Goal: Entertainment & Leisure: Consume media (video, audio)

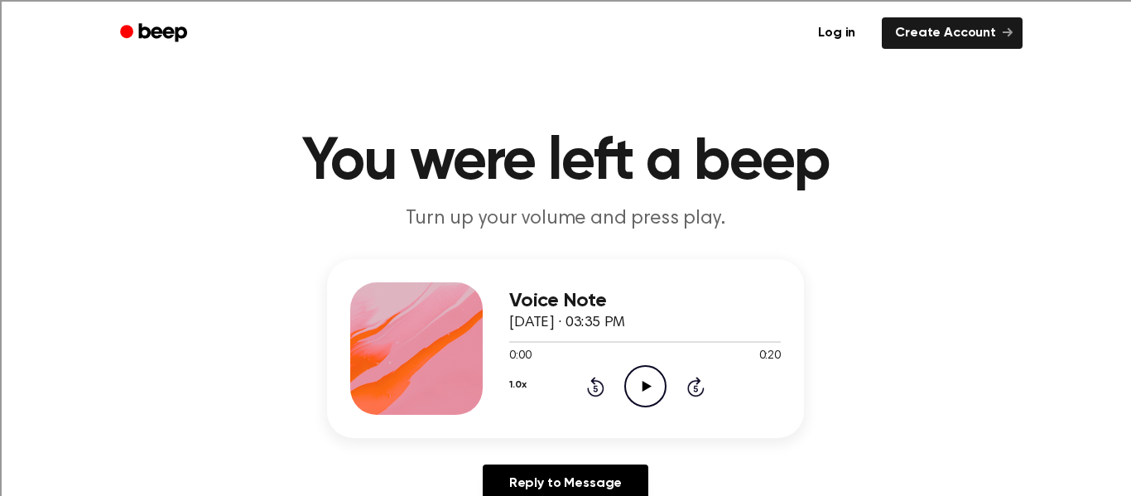
click at [653, 379] on icon "Play Audio" at bounding box center [645, 386] width 42 height 42
click at [657, 376] on icon "Play Audio" at bounding box center [645, 386] width 42 height 42
click at [652, 383] on icon "Pause Audio" at bounding box center [645, 386] width 42 height 42
click at [592, 378] on icon at bounding box center [595, 387] width 17 height 20
click at [592, 378] on icon "Rewind 5 seconds" at bounding box center [595, 387] width 18 height 22
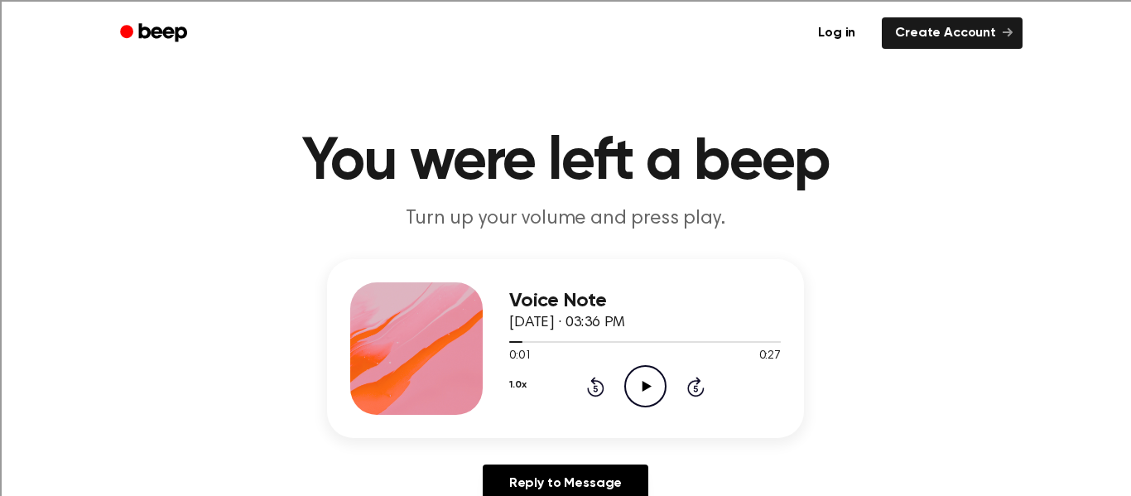
click at [592, 373] on div "1.0x Rewind 5 seconds Play Audio Skip 5 seconds" at bounding box center [645, 386] width 272 height 42
click at [594, 392] on icon "Rewind 5 seconds" at bounding box center [595, 387] width 18 height 22
click at [642, 378] on icon "Play Audio" at bounding box center [645, 386] width 42 height 42
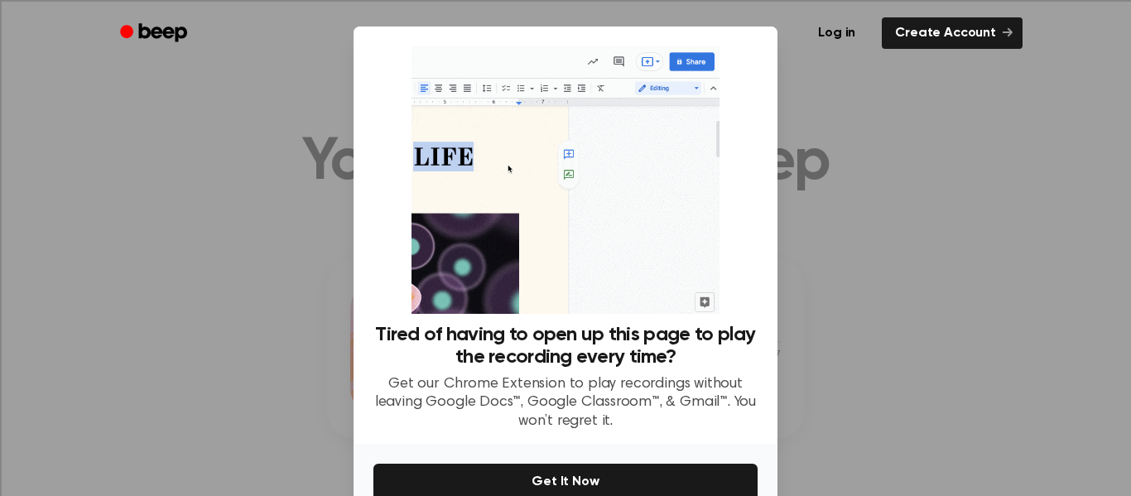
click at [787, 213] on div at bounding box center [565, 248] width 1131 height 496
click at [304, 269] on div at bounding box center [565, 248] width 1131 height 496
click at [307, 271] on div at bounding box center [565, 248] width 1131 height 496
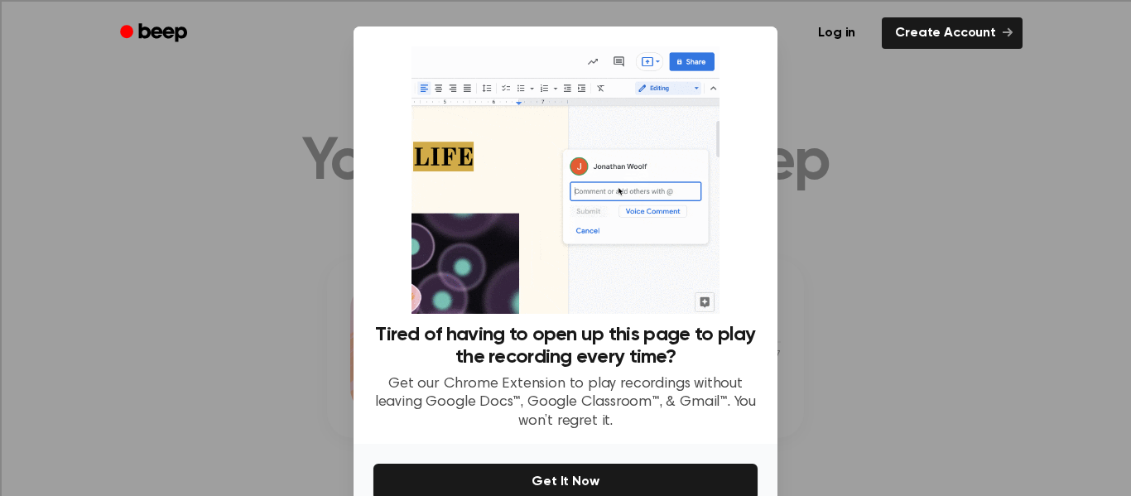
click at [307, 271] on div at bounding box center [565, 248] width 1131 height 496
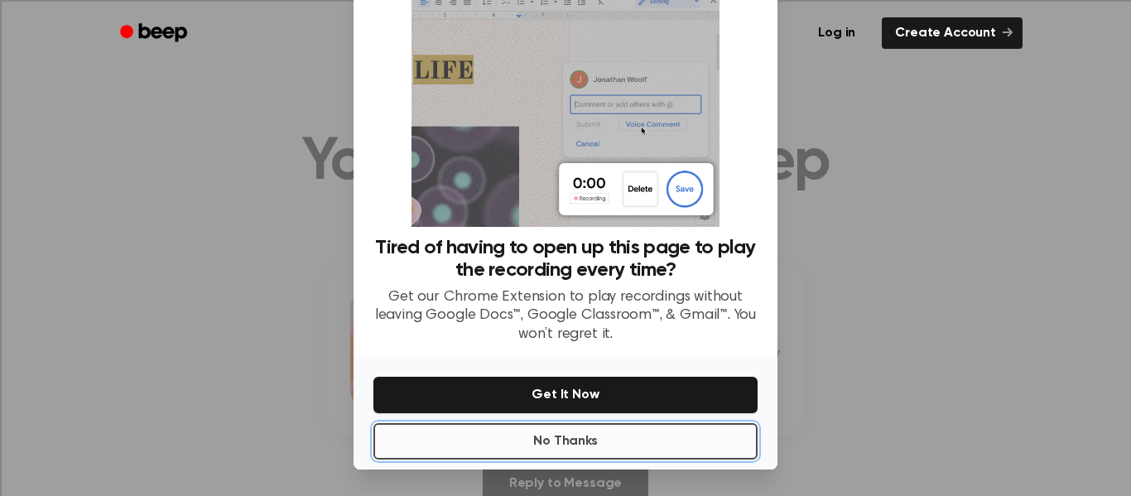
click at [748, 435] on button "No Thanks" at bounding box center [565, 441] width 384 height 36
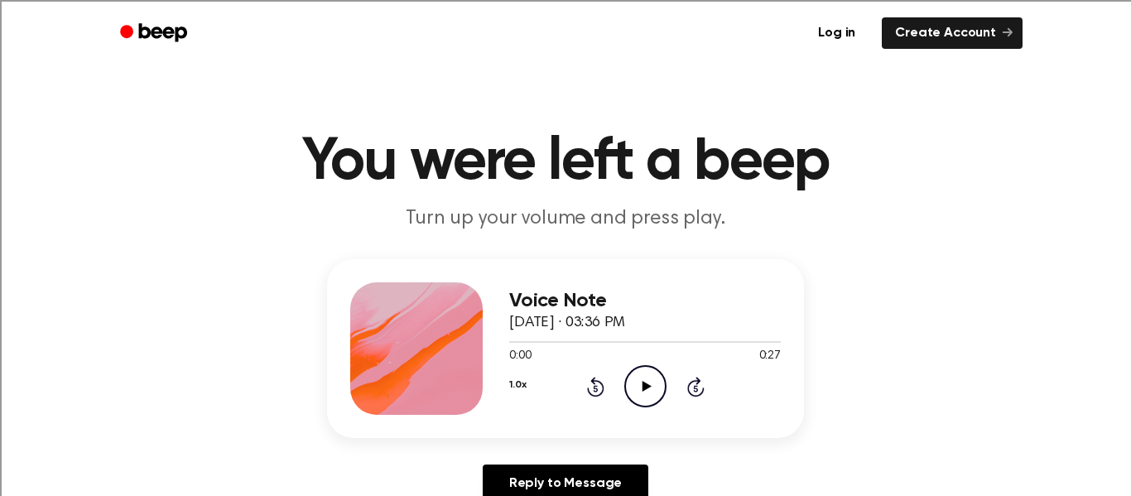
click at [656, 386] on icon "Play Audio" at bounding box center [645, 386] width 42 height 42
click at [647, 389] on icon "Play Audio" at bounding box center [645, 386] width 42 height 42
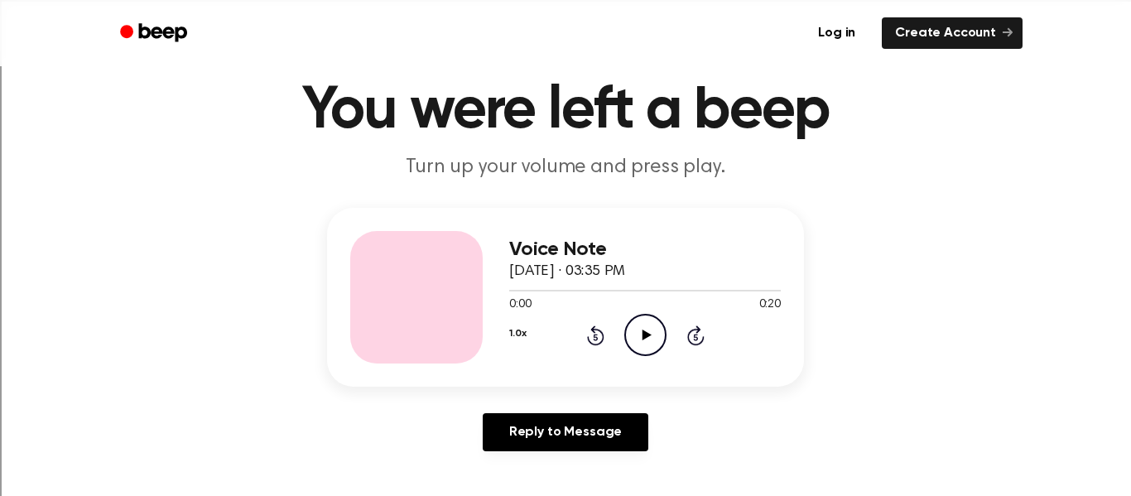
scroll to position [52, 0]
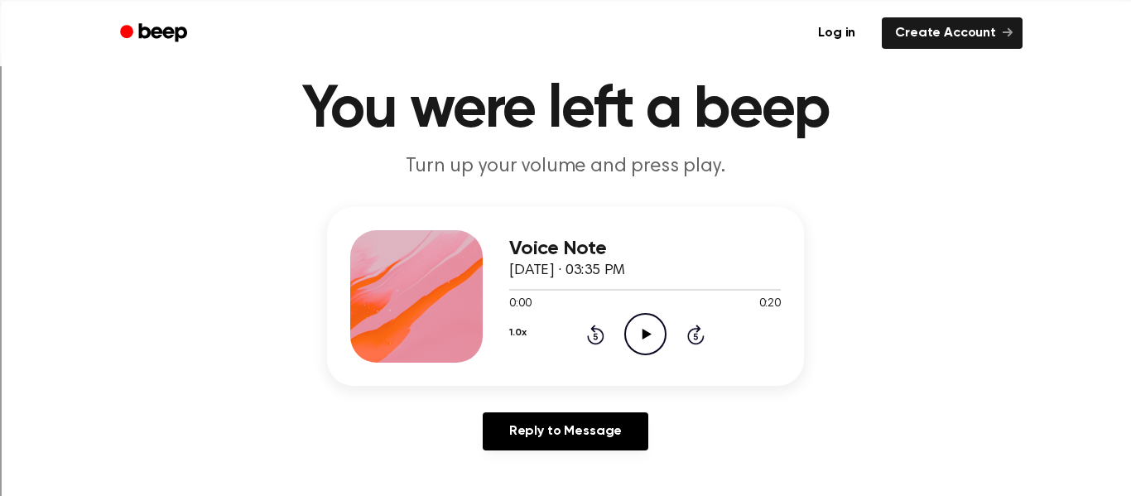
click at [639, 325] on icon "Play Audio" at bounding box center [645, 334] width 42 height 42
click at [637, 333] on icon "Pause Audio" at bounding box center [645, 334] width 42 height 42
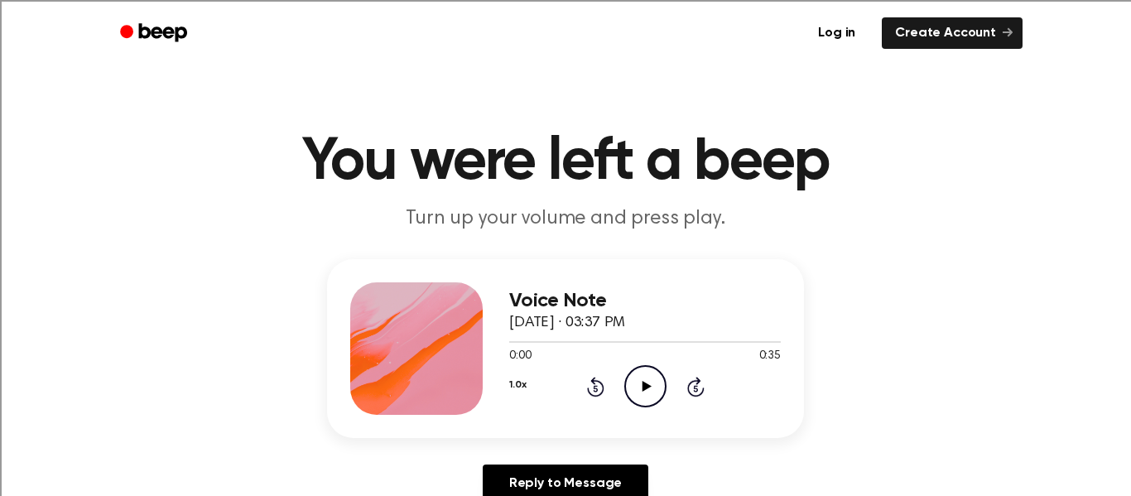
click at [661, 375] on circle at bounding box center [645, 386] width 41 height 41
click at [645, 384] on icon at bounding box center [646, 386] width 9 height 11
click at [645, 388] on icon at bounding box center [646, 386] width 9 height 11
click at [648, 380] on icon "Play Audio" at bounding box center [645, 386] width 42 height 42
click at [656, 385] on icon "Play Audio" at bounding box center [645, 386] width 42 height 42
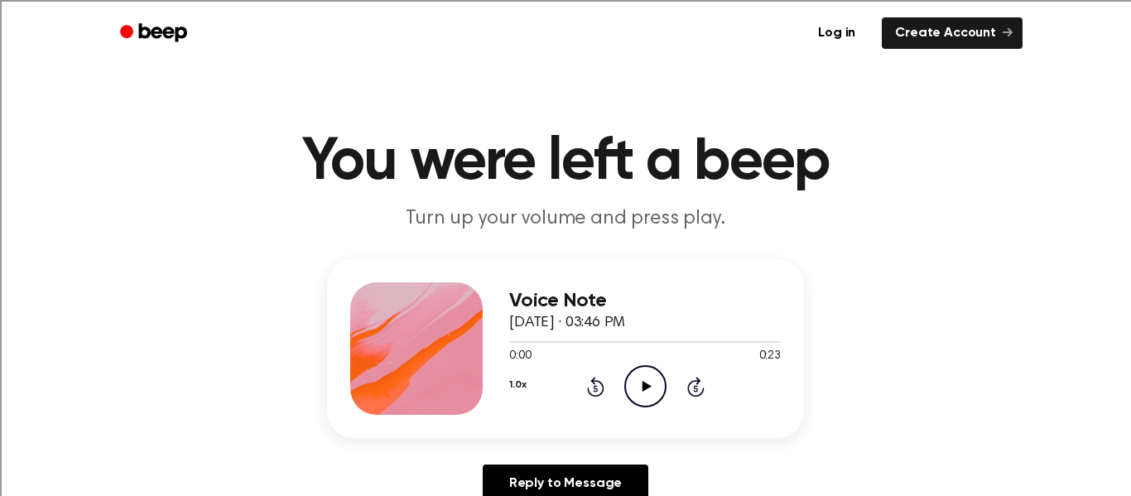
click at [637, 389] on icon "Play Audio" at bounding box center [645, 386] width 42 height 42
click at [644, 387] on icon at bounding box center [646, 386] width 9 height 11
click at [642, 382] on icon at bounding box center [646, 386] width 9 height 11
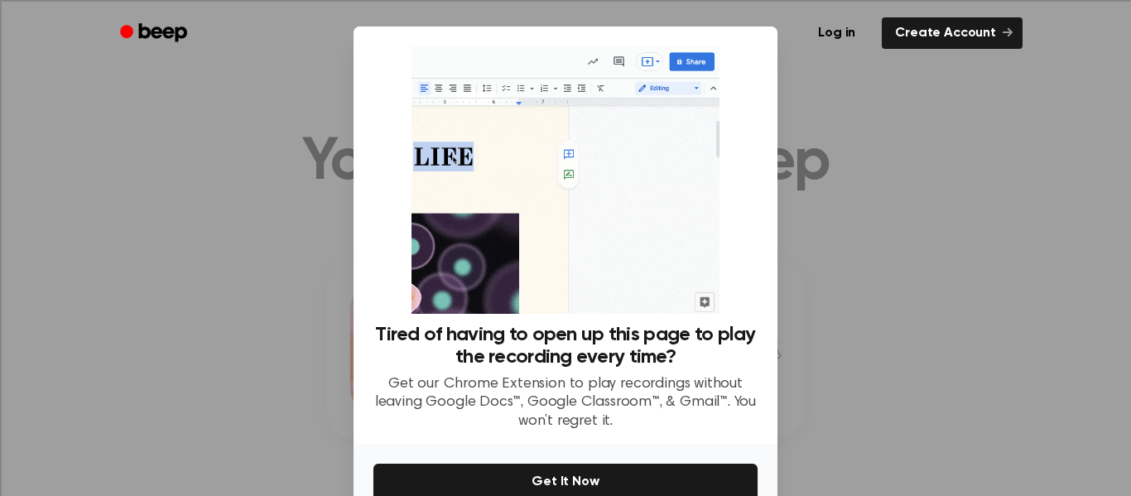
click at [231, 196] on div at bounding box center [565, 248] width 1131 height 496
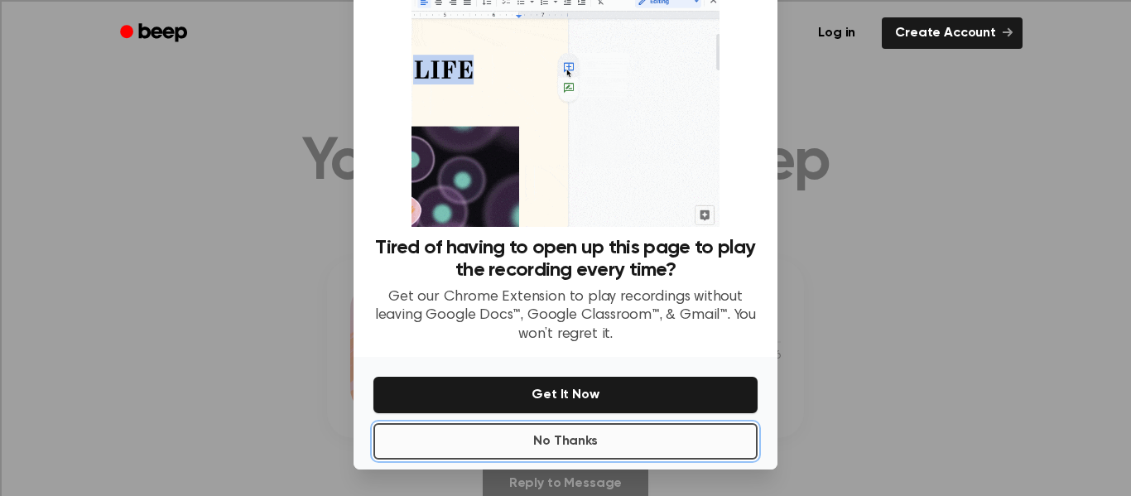
click at [601, 428] on button "No Thanks" at bounding box center [565, 441] width 384 height 36
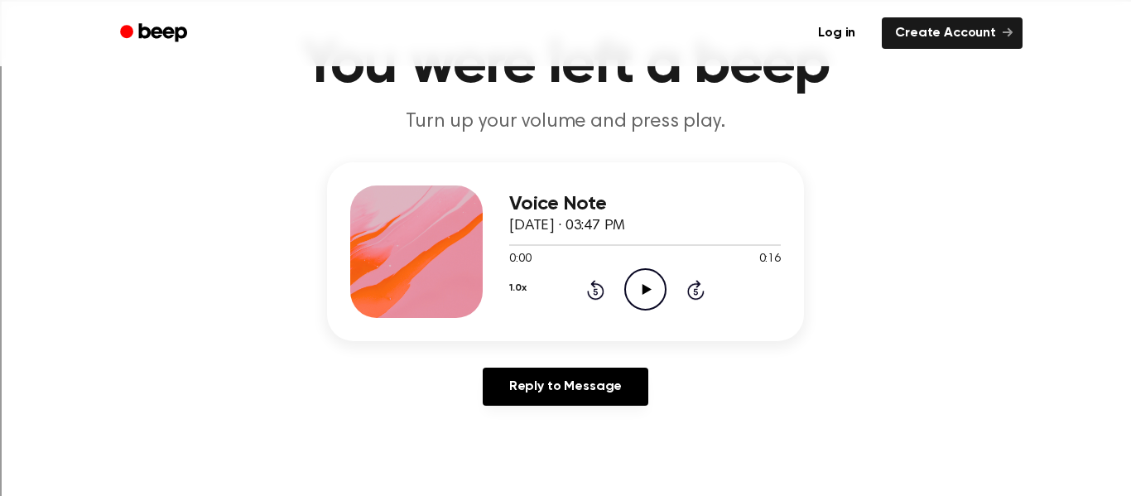
scroll to position [99, 0]
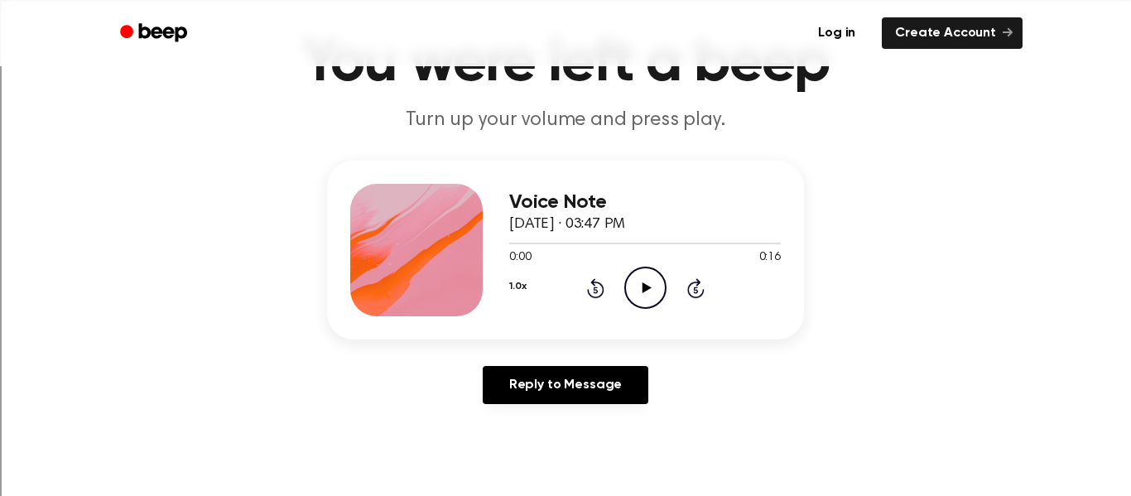
click at [646, 274] on icon "Play Audio" at bounding box center [645, 288] width 42 height 42
click at [647, 291] on icon "Play Audio" at bounding box center [645, 288] width 42 height 42
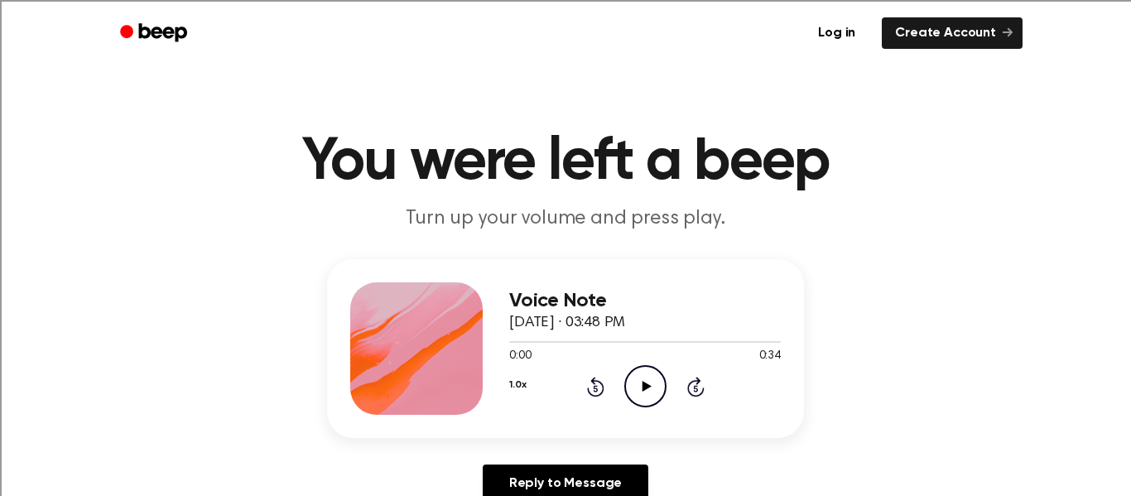
click at [640, 382] on icon "Play Audio" at bounding box center [645, 386] width 42 height 42
click at [648, 383] on icon "Play Audio" at bounding box center [645, 386] width 42 height 42
click at [649, 378] on icon "Play Audio" at bounding box center [645, 386] width 42 height 42
click at [652, 383] on icon "Play Audio" at bounding box center [645, 386] width 42 height 42
click at [640, 382] on icon "Play Audio" at bounding box center [645, 386] width 42 height 42
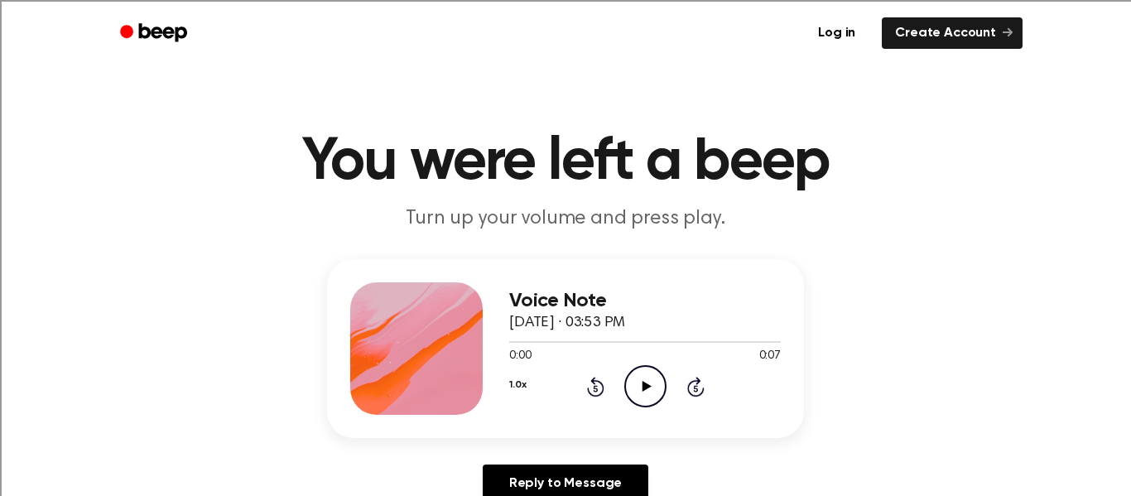
click at [638, 385] on icon "Play Audio" at bounding box center [645, 386] width 42 height 42
click at [648, 368] on icon "Play Audio" at bounding box center [645, 386] width 42 height 42
click at [648, 368] on icon "Pause Audio" at bounding box center [645, 386] width 42 height 42
click at [642, 386] on icon at bounding box center [646, 386] width 9 height 11
click at [646, 382] on icon "Play Audio" at bounding box center [645, 386] width 42 height 42
